Goal: Use online tool/utility: Use online tool/utility

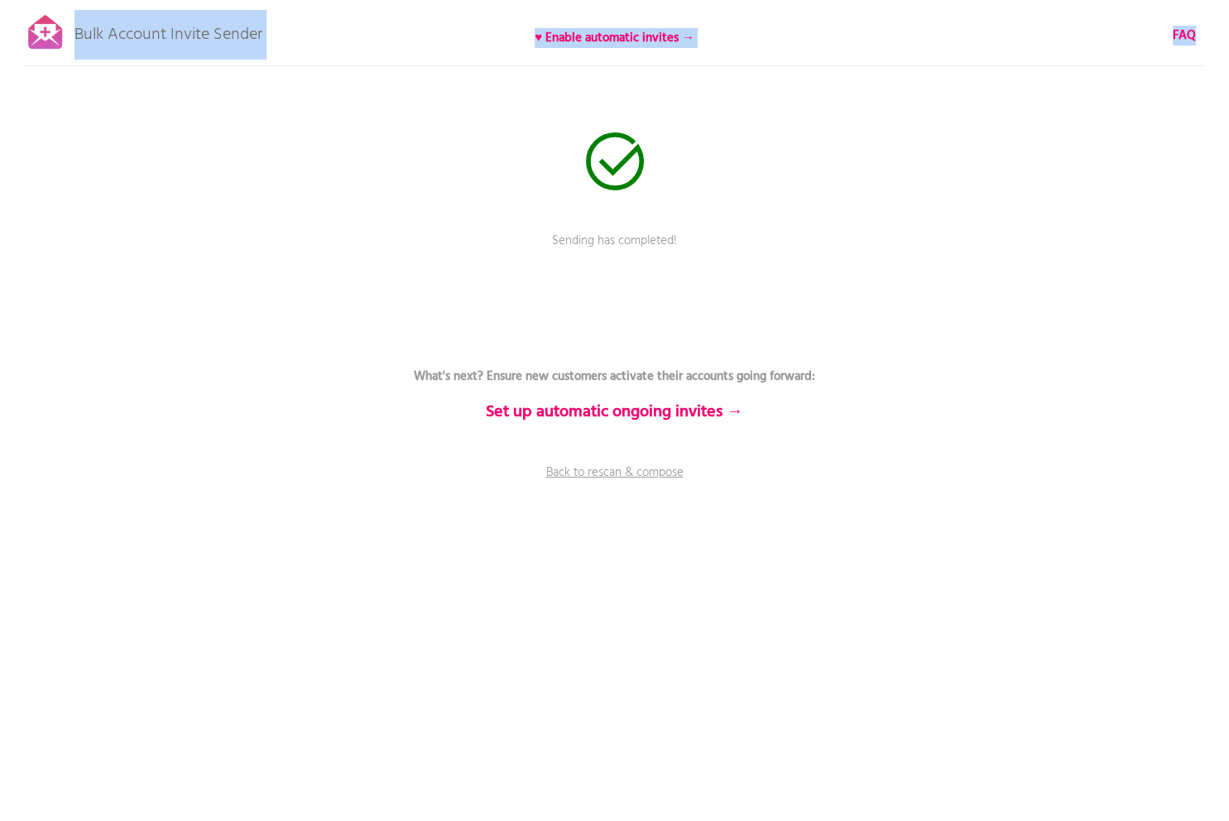
drag, startPoint x: 274, startPoint y: 32, endPoint x: 41, endPoint y: 18, distance: 233.1
click at [41, 18] on div "Bulk Account Invite Sender ♥ Enable automatic invites → FAQ Sending has complet…" at bounding box center [614, 290] width 1229 height 580
copy div "Bulk Account Invite Sender ♥ Enable automatic invites → FAQ"
click at [375, 55] on div "Bulk Account Invite Sender ♥ Enable automatic invites → FAQ Sending has complet…" at bounding box center [614, 290] width 1229 height 580
drag, startPoint x: 272, startPoint y: 34, endPoint x: 197, endPoint y: 31, distance: 75.4
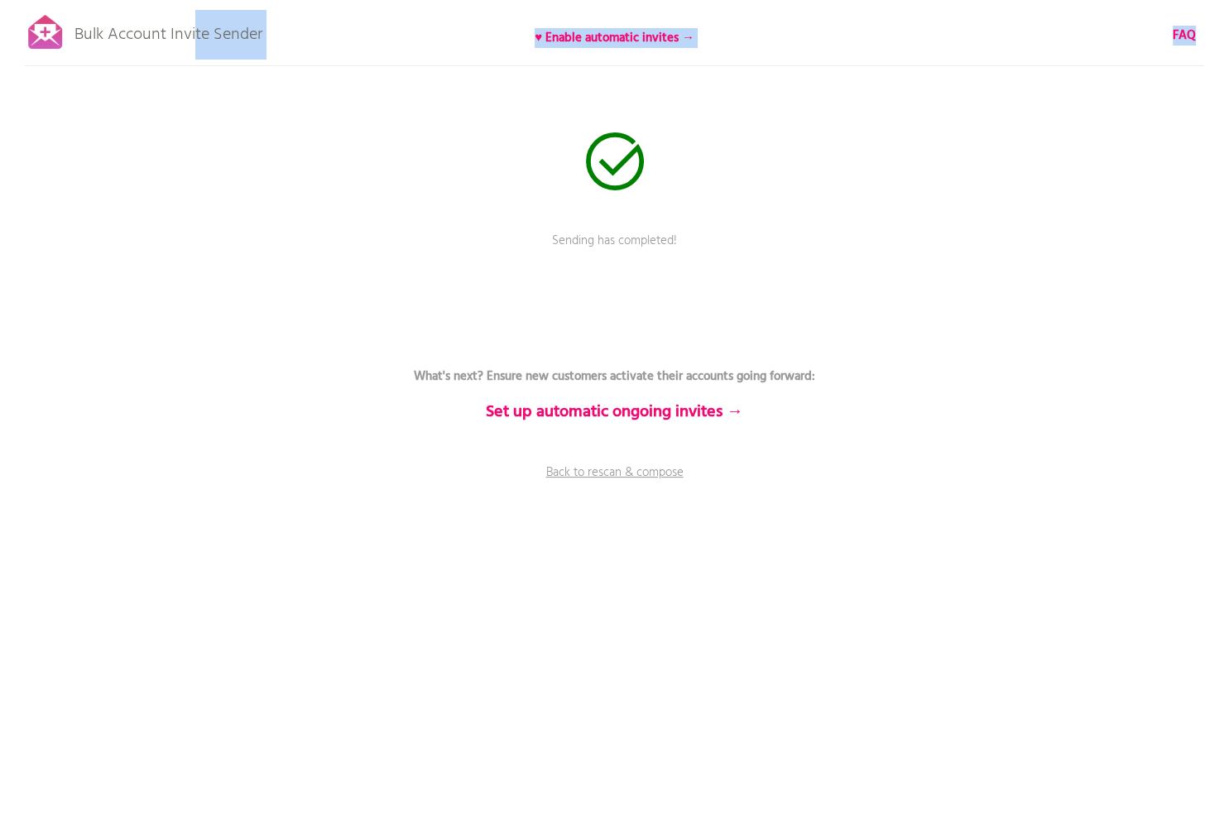
click at [197, 31] on div "Bulk Account Invite Sender ♥ Enable automatic invites → FAQ Sending has complet…" at bounding box center [614, 290] width 1229 height 580
click at [66, 19] on div "Bulk Account Invite Sender ♥ Enable automatic invites → FAQ Sending has complet…" at bounding box center [614, 290] width 1229 height 580
click at [70, 18] on div "Bulk Account Invite Sender ♥ Enable automatic invites → FAQ Sending has complet…" at bounding box center [614, 290] width 1229 height 580
click at [76, 17] on div "Bulk Account Invite Sender ♥ Enable automatic invites → FAQ Sending has complet…" at bounding box center [614, 290] width 1229 height 580
copy div "Bulk Account Invite Sender ♥ Enable automatic invites → FAQ"
